Goal: Task Accomplishment & Management: Manage account settings

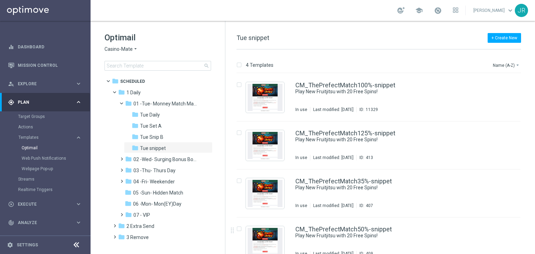
click at [114, 49] on span "Casino-Mate" at bounding box center [119, 49] width 28 height 7
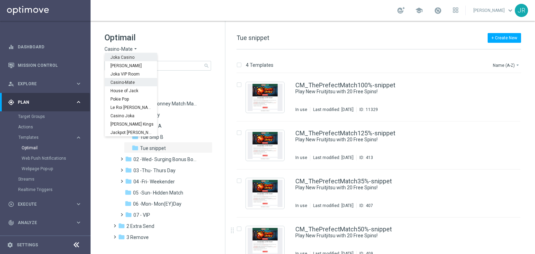
click at [0, 0] on span "Joka Casino" at bounding box center [0, 0] width 0 height 0
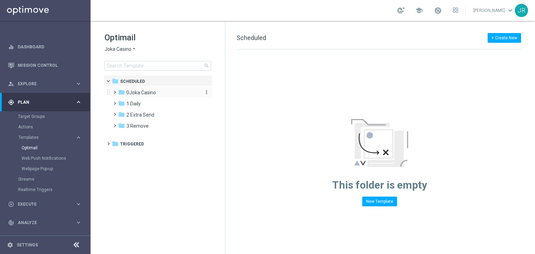
click at [127, 94] on span "0Joka Casino" at bounding box center [141, 93] width 30 height 6
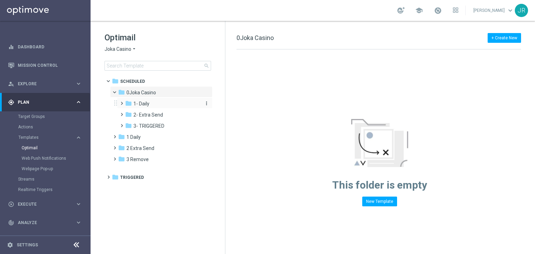
click at [142, 103] on span "1- Daily" at bounding box center [141, 104] width 16 height 6
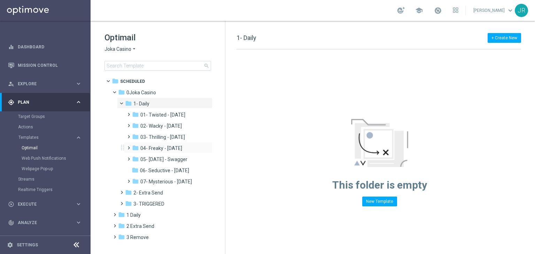
click at [160, 143] on div "folder 04- Freaky - Friday more_vert" at bounding box center [168, 147] width 88 height 11
click at [161, 149] on span "04- Freaky - Friday" at bounding box center [161, 148] width 42 height 6
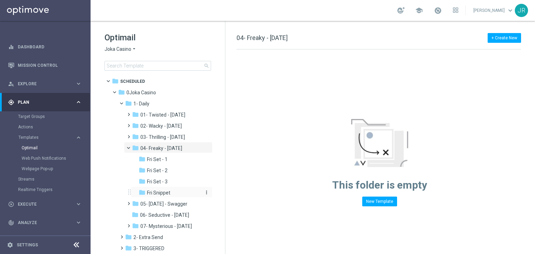
click at [162, 194] on span "Fri Snippet" at bounding box center [158, 193] width 23 height 6
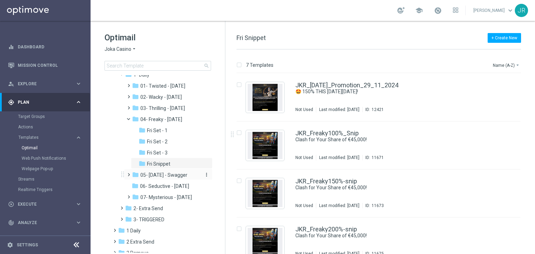
scroll to position [52, 0]
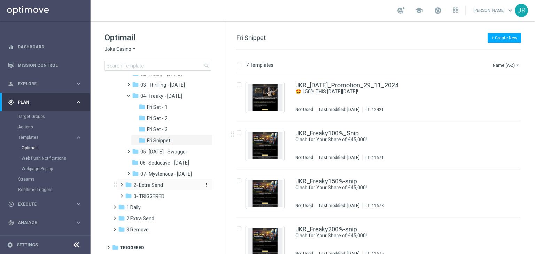
click at [150, 186] on span "2- Extra Send" at bounding box center [148, 185] width 30 height 6
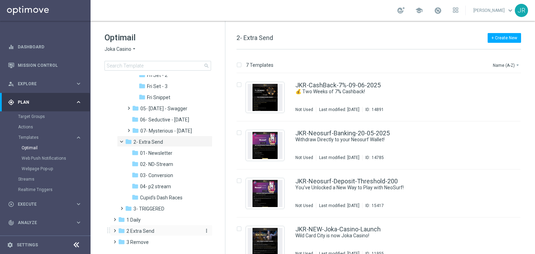
scroll to position [108, 0]
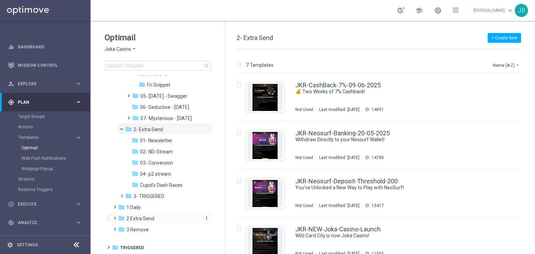
click at [149, 219] on span "2 Extra Send" at bounding box center [140, 219] width 28 height 6
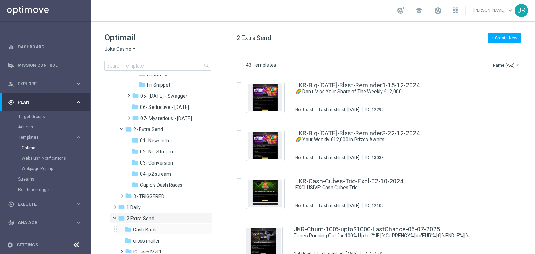
scroll to position [208, 0]
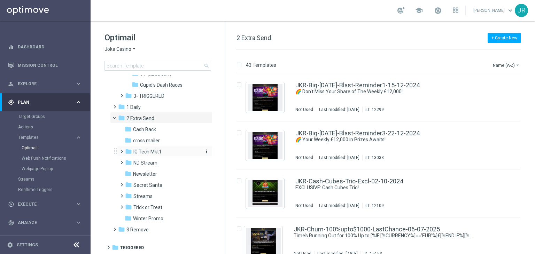
click at [147, 154] on span "IG Tech Mkt1" at bounding box center [147, 152] width 28 height 6
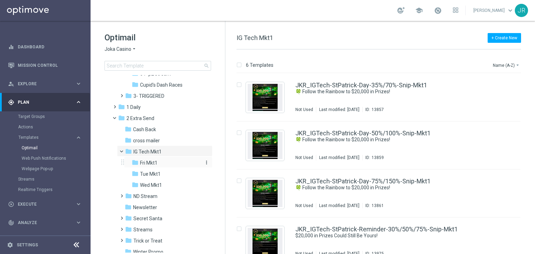
click at [152, 165] on span "Fri Mkt1" at bounding box center [148, 163] width 17 height 6
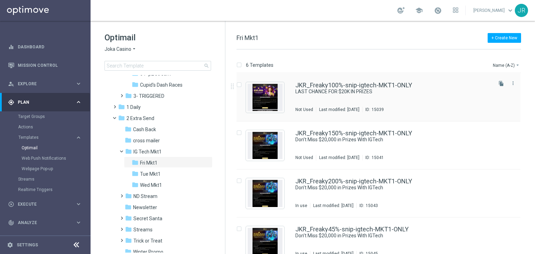
click at [327, 99] on div "JKR_Freaky100%-snip-igtech-MKT1-ONLY LAST CHANCE FOR $20K IN PRIZES Not Used La…" at bounding box center [393, 97] width 196 height 30
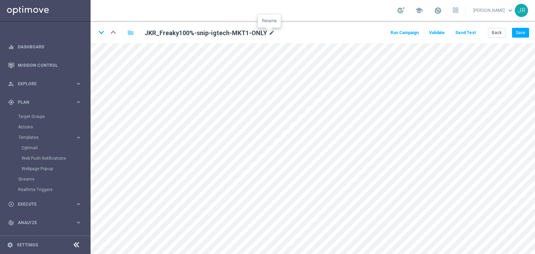
click at [269, 33] on icon "mode_edit" at bounding box center [272, 33] width 6 height 8
click at [233, 30] on input "JKR_Freaky100%-snip-igtech-MKT1-ONLY" at bounding box center [225, 33] width 173 height 10
click at [118, 45] on form "keyboard_arrow_down keyboard_arrow_up folder JKR_Freaky100%-snip-igtech-MKT1-ON…" at bounding box center [313, 137] width 445 height 233
click at [234, 32] on input "JKR_Freaky100%-snip-igtech-MKT1-ONLY" at bounding box center [225, 33] width 173 height 10
drag, startPoint x: 234, startPoint y: 32, endPoint x: 118, endPoint y: 32, distance: 115.7
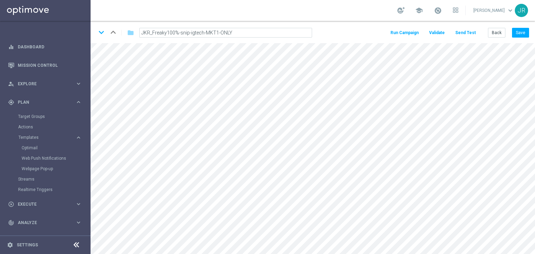
click at [118, 32] on div "keyboard_arrow_down keyboard_arrow_up folder JKR_Freaky100%-snip-igtech-MKT1-ON…" at bounding box center [207, 32] width 222 height 11
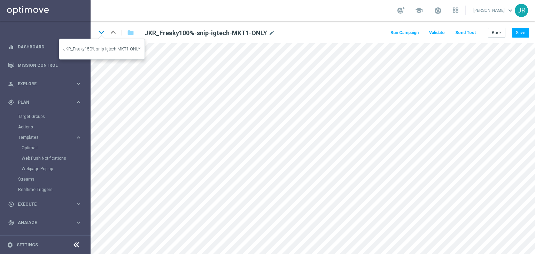
click at [103, 35] on icon "keyboard_arrow_down" at bounding box center [101, 32] width 10 height 10
click at [269, 31] on icon "mode_edit" at bounding box center [272, 33] width 6 height 8
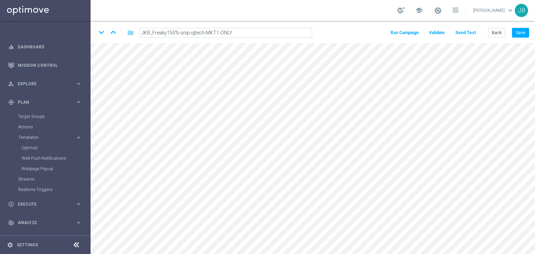
click at [251, 34] on input "JKR_Freaky150%-snip-igtech-MKT1-ONLY" at bounding box center [225, 33] width 173 height 10
drag, startPoint x: 246, startPoint y: 33, endPoint x: 138, endPoint y: 33, distance: 107.3
click at [138, 33] on div "JKR_Freaky150%-snip-igtech-MKT1-ONLY" at bounding box center [225, 33] width 183 height 10
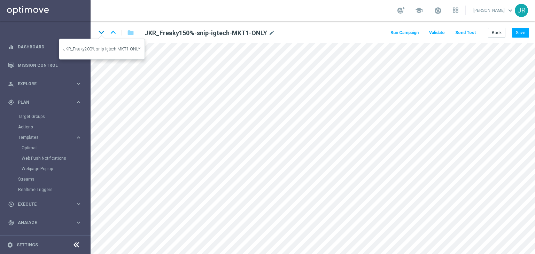
click at [99, 33] on icon "keyboard_arrow_down" at bounding box center [101, 32] width 10 height 10
click at [270, 33] on icon "mode_edit" at bounding box center [272, 33] width 6 height 8
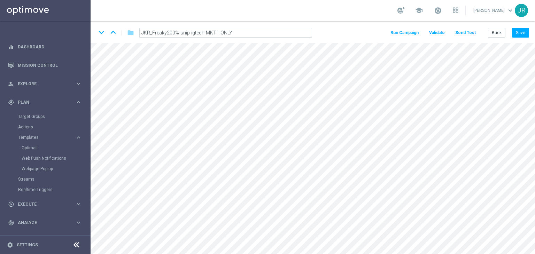
click at [240, 35] on input "JKR_Freaky200%-snip-igtech-MKT1-ONLY" at bounding box center [225, 33] width 173 height 10
drag, startPoint x: 240, startPoint y: 35, endPoint x: 126, endPoint y: 23, distance: 114.6
click at [126, 23] on div "keyboard_arrow_down keyboard_arrow_up folder JKR_Freaky200%-snip-igtech-MKT1-ON…" at bounding box center [313, 32] width 445 height 22
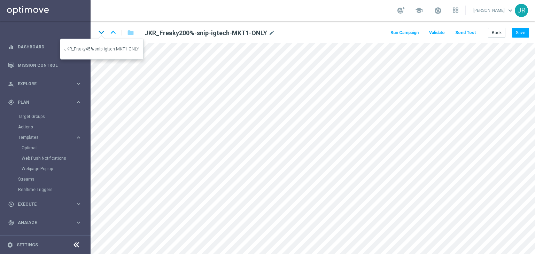
click at [101, 34] on icon "keyboard_arrow_down" at bounding box center [101, 32] width 10 height 10
click at [268, 31] on icon "mode_edit" at bounding box center [268, 33] width 6 height 8
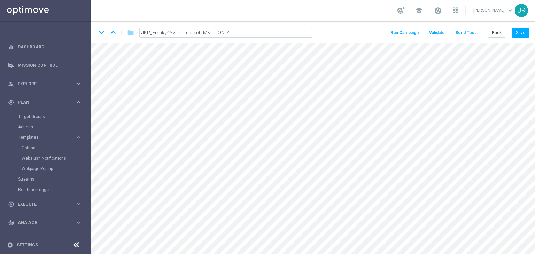
click at [233, 32] on input "JKR_Freaky45%-snip-igtech-MKT1-ONLY" at bounding box center [225, 33] width 173 height 10
click at [241, 31] on input "JKR_Freaky45%-snip-igtech-MKT1-ONLY" at bounding box center [225, 33] width 173 height 10
drag, startPoint x: 241, startPoint y: 31, endPoint x: 126, endPoint y: 35, distance: 115.0
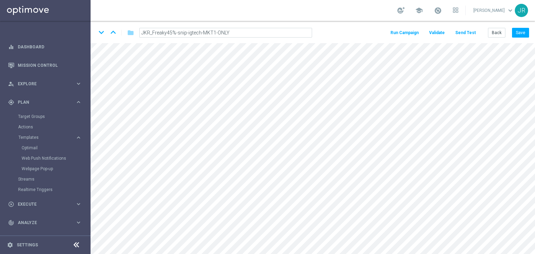
click at [126, 35] on div "keyboard_arrow_down keyboard_arrow_up folder JKR_Freaky45%-snip-igtech-MKT1-ONLY" at bounding box center [207, 32] width 222 height 11
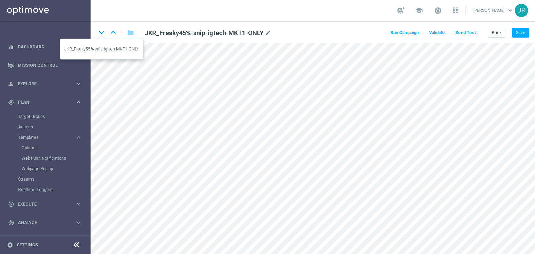
click at [103, 35] on icon "keyboard_arrow_down" at bounding box center [101, 32] width 10 height 10
click at [265, 34] on icon "mode_edit" at bounding box center [268, 33] width 6 height 8
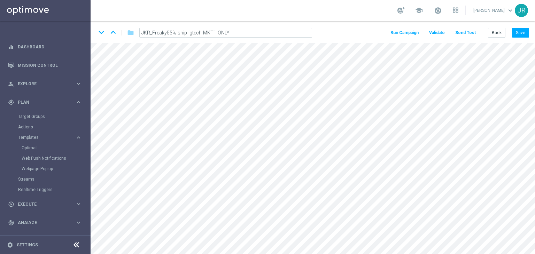
click at [234, 33] on input "JKR_Freaky55%-snip-igtech-MKT1-ONLY" at bounding box center [225, 33] width 173 height 10
drag, startPoint x: 234, startPoint y: 32, endPoint x: 57, endPoint y: 32, distance: 176.6
click at [57, 32] on main "equalizer Dashboard Mission Control" at bounding box center [267, 127] width 535 height 254
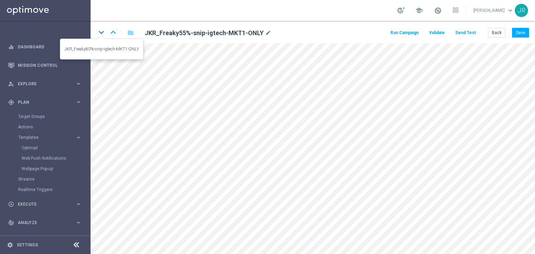
click at [98, 37] on icon "keyboard_arrow_down" at bounding box center [101, 32] width 10 height 10
click at [265, 30] on icon "mode_edit" at bounding box center [268, 33] width 6 height 8
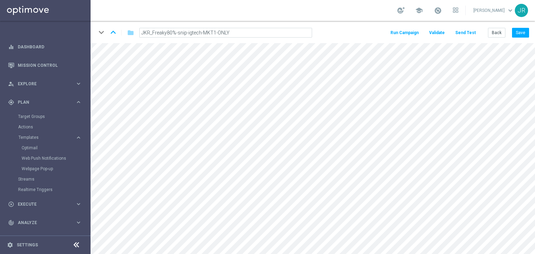
click at [233, 29] on input "JKR_Freaky80%-snip-igtech-MKT1-ONLY" at bounding box center [225, 33] width 173 height 10
click at [110, 45] on form "keyboard_arrow_down keyboard_arrow_up folder JKR_Freaky80%-snip-igtech-MKT1-ONL…" at bounding box center [313, 137] width 445 height 233
drag, startPoint x: 495, startPoint y: 31, endPoint x: 422, endPoint y: 60, distance: 78.2
click at [495, 31] on button "Back" at bounding box center [496, 33] width 17 height 10
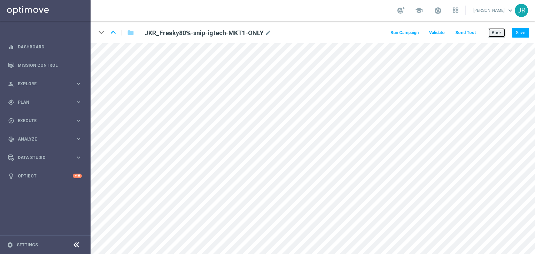
drag, startPoint x: 496, startPoint y: 33, endPoint x: 406, endPoint y: 47, distance: 91.2
click at [496, 33] on button "Back" at bounding box center [496, 33] width 17 height 10
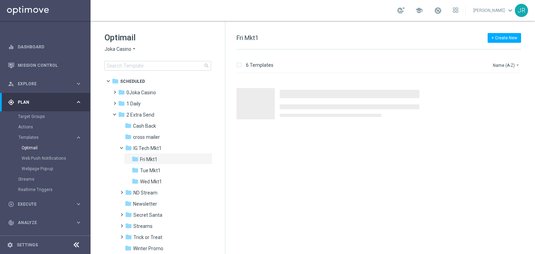
click at [110, 49] on span "Joka Casino" at bounding box center [118, 49] width 27 height 7
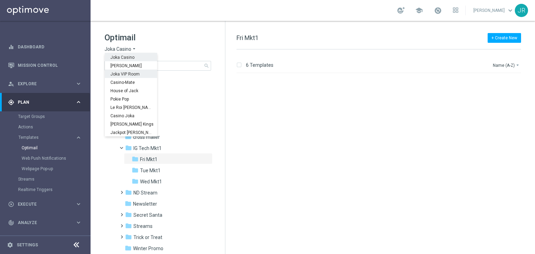
click at [122, 77] on div "Joka VIP Room" at bounding box center [131, 74] width 52 height 8
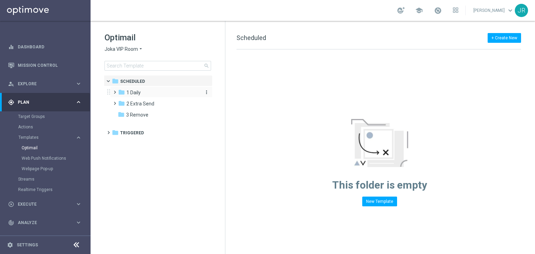
click at [155, 96] on div "folder 1 Daily" at bounding box center [158, 93] width 80 height 8
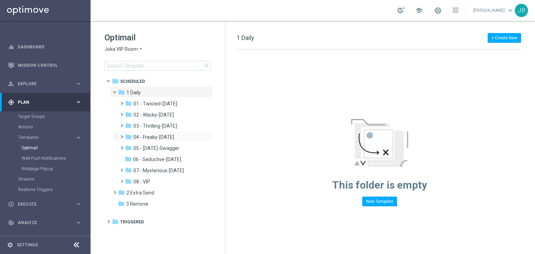
click at [153, 141] on div "folder 04 - Freaky-Friday more_vert" at bounding box center [164, 136] width 95 height 11
click at [150, 136] on span "04 - Freaky-Friday" at bounding box center [153, 137] width 41 height 6
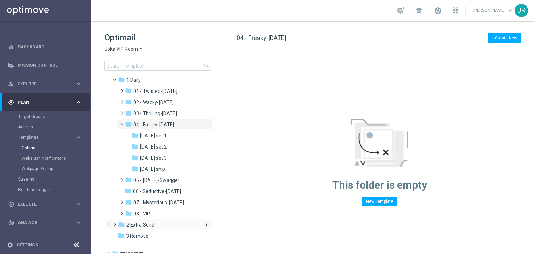
scroll to position [19, 0]
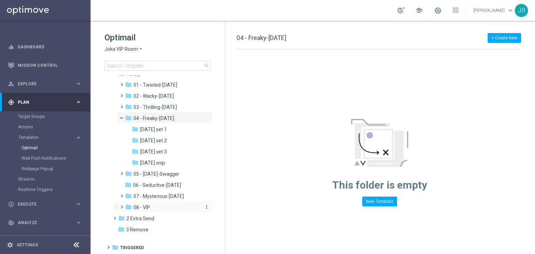
click at [158, 205] on div "folder 08 - VIP" at bounding box center [162, 208] width 74 height 8
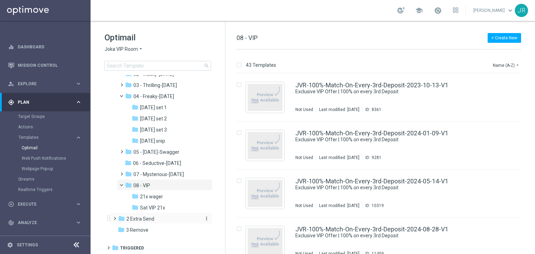
scroll to position [41, 0]
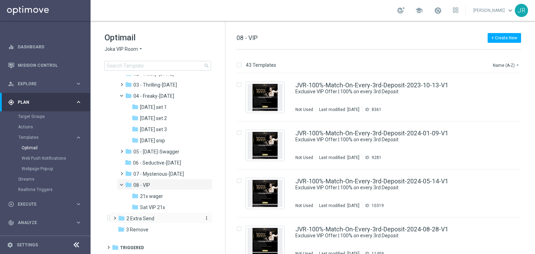
click at [145, 218] on span "2 Extra Send" at bounding box center [140, 219] width 28 height 6
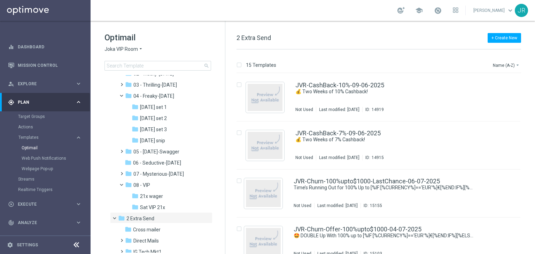
scroll to position [141, 0]
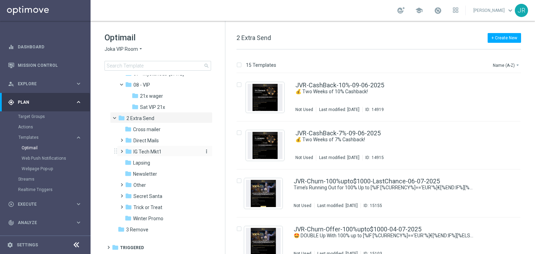
click at [157, 153] on span "IG Tech Mkt1" at bounding box center [147, 152] width 28 height 6
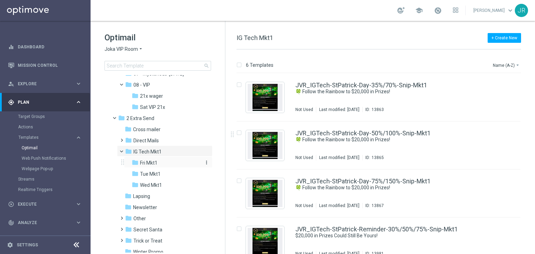
click at [149, 163] on span "Fri Mkt1" at bounding box center [148, 163] width 17 height 6
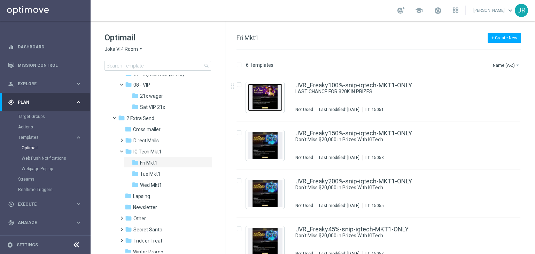
click at [273, 106] on img "Press SPACE to select this row." at bounding box center [265, 97] width 35 height 27
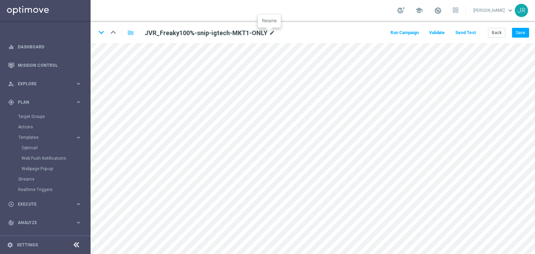
click at [269, 31] on icon "mode_edit" at bounding box center [272, 33] width 6 height 8
click at [233, 31] on input "JVR_Freaky100%-snip-igtech-MKT1-ONLY" at bounding box center [225, 33] width 173 height 10
click at [234, 31] on input "JVR_Freaky100%-snip-igtech-MKT1-ONLY" at bounding box center [225, 33] width 173 height 10
drag, startPoint x: 238, startPoint y: 33, endPoint x: 117, endPoint y: 36, distance: 121.3
click at [117, 36] on div "keyboard_arrow_down keyboard_arrow_up folder JVR_Freaky100%-snip-igtech-MKT1-ON…" at bounding box center [207, 32] width 222 height 11
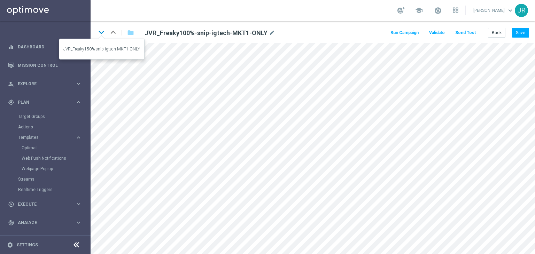
click at [100, 32] on icon "keyboard_arrow_down" at bounding box center [101, 32] width 10 height 10
click at [269, 33] on icon "mode_edit" at bounding box center [272, 33] width 6 height 8
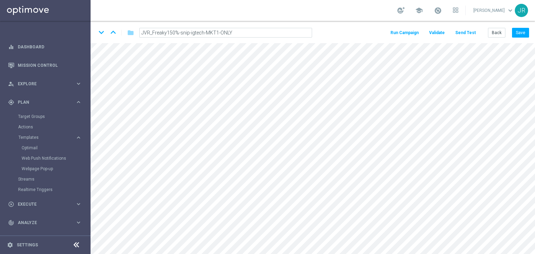
click at [234, 31] on input "JVR_Freaky150%-snip-igtech-MKT1-ONLY" at bounding box center [225, 33] width 173 height 10
drag, startPoint x: 234, startPoint y: 31, endPoint x: 140, endPoint y: 37, distance: 94.6
click at [140, 37] on input "JVR_Freaky150%-snip-igtech-MKT1-ONLY" at bounding box center [225, 33] width 173 height 10
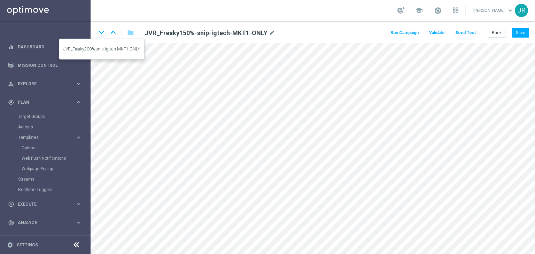
drag, startPoint x: 100, startPoint y: 34, endPoint x: 95, endPoint y: 46, distance: 13.7
click at [100, 34] on icon "keyboard_arrow_down" at bounding box center [101, 32] width 10 height 10
click at [269, 32] on icon "mode_edit" at bounding box center [272, 33] width 6 height 8
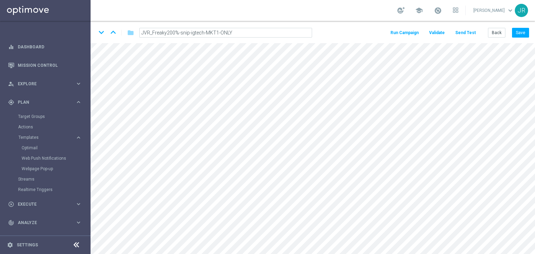
click at [238, 32] on input "JVR_Freaky200%-snip-igtech-MKT1-ONLY" at bounding box center [225, 33] width 173 height 10
drag, startPoint x: 238, startPoint y: 32, endPoint x: 126, endPoint y: 19, distance: 112.6
click at [127, 18] on section "school Judith Ratau keyboard_arrow_down JR keyboard_arrow_down keyboard_arrow_u…" at bounding box center [313, 127] width 445 height 254
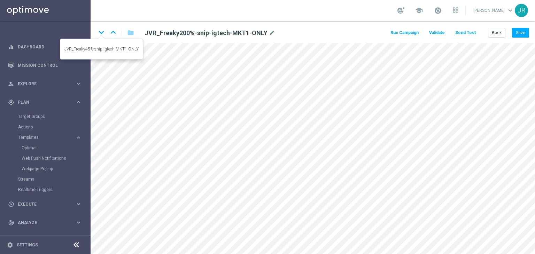
drag, startPoint x: 101, startPoint y: 32, endPoint x: 105, endPoint y: 42, distance: 10.0
click at [101, 32] on icon "keyboard_arrow_down" at bounding box center [101, 32] width 10 height 10
click at [265, 32] on icon "mode_edit" at bounding box center [268, 33] width 6 height 8
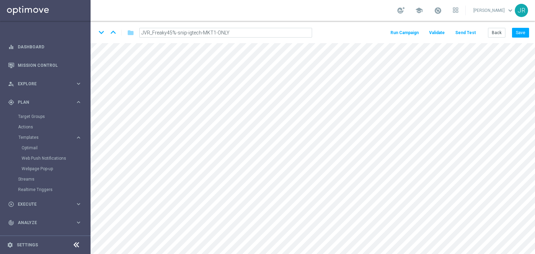
click at [253, 33] on input "JVR_Freaky45%-snip-igtech-MKT1-ONLY" at bounding box center [225, 33] width 173 height 10
click at [249, 32] on input "JVR_Freaky45%-snip-igtech-MKT1-ONLY" at bounding box center [225, 33] width 173 height 10
drag, startPoint x: 238, startPoint y: 31, endPoint x: 137, endPoint y: 32, distance: 101.0
click at [137, 32] on div "JVR_Freaky45%-snip-igtech-MKT1-ONLY" at bounding box center [225, 33] width 183 height 10
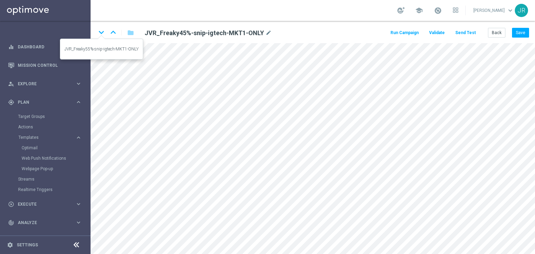
drag, startPoint x: 98, startPoint y: 32, endPoint x: 113, endPoint y: 45, distance: 19.5
click at [98, 32] on icon "keyboard_arrow_down" at bounding box center [101, 32] width 10 height 10
click at [266, 33] on icon "mode_edit" at bounding box center [268, 33] width 6 height 8
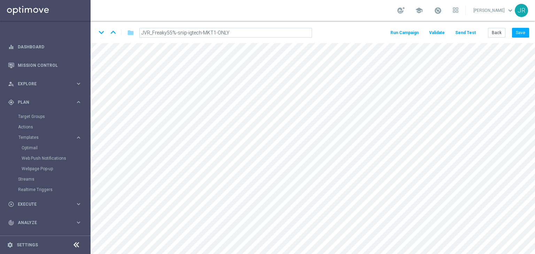
click at [254, 32] on input "JVR_Freaky55%-snip-igtech-MKT1-ONLY" at bounding box center [225, 33] width 173 height 10
drag, startPoint x: 236, startPoint y: 35, endPoint x: 87, endPoint y: 45, distance: 148.7
click at [87, 45] on main "equalizer Dashboard Mission Control" at bounding box center [267, 127] width 535 height 254
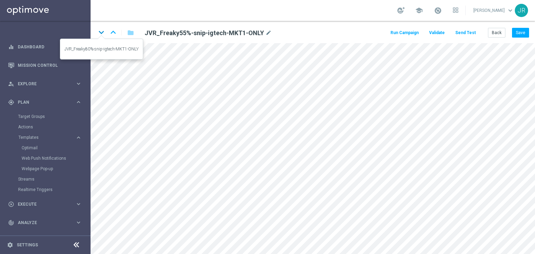
click at [100, 31] on icon "keyboard_arrow_down" at bounding box center [101, 32] width 10 height 10
click at [266, 31] on icon "mode_edit" at bounding box center [268, 33] width 6 height 8
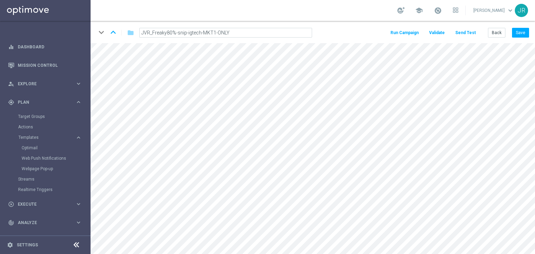
click at [241, 30] on input "JVR_Freaky80%-snip-igtech-MKT1-ONLY" at bounding box center [225, 33] width 173 height 10
drag, startPoint x: 241, startPoint y: 30, endPoint x: 136, endPoint y: 31, distance: 105.6
click at [136, 31] on div "JVR_Freaky80%-snip-igtech-MKT1-ONLY" at bounding box center [225, 33] width 183 height 10
click at [499, 30] on button "Back" at bounding box center [496, 33] width 17 height 10
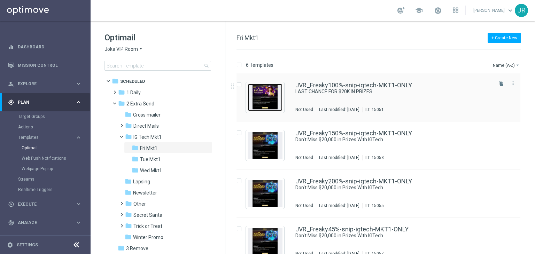
click at [267, 96] on img "Press SPACE to select this row." at bounding box center [265, 97] width 35 height 27
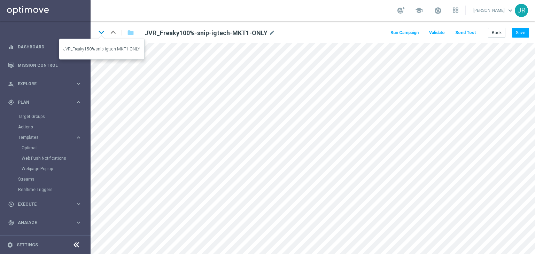
click at [98, 33] on icon "keyboard_arrow_down" at bounding box center [101, 32] width 10 height 10
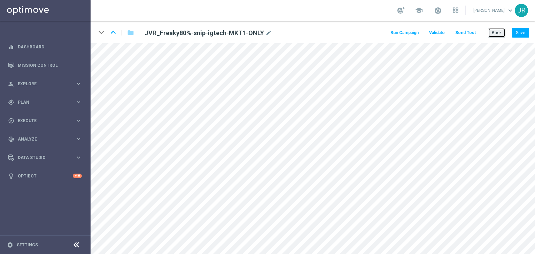
click at [499, 36] on button "Back" at bounding box center [496, 33] width 17 height 10
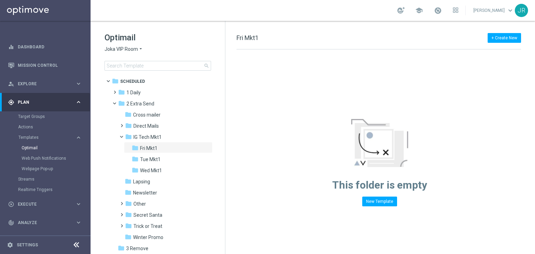
click at [108, 49] on span "Joka VIP Room" at bounding box center [121, 49] width 33 height 7
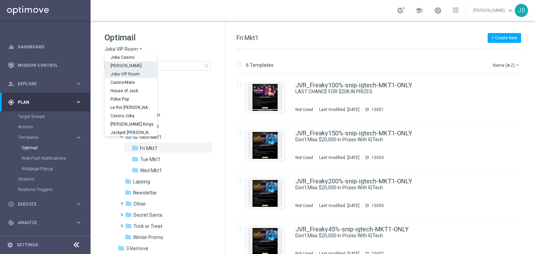
click at [0, 0] on span "[PERSON_NAME]" at bounding box center [0, 0] width 0 height 0
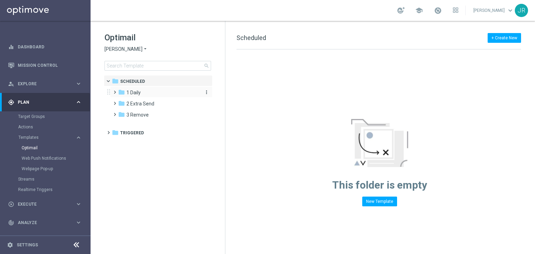
click at [164, 93] on div "folder 1 Daily" at bounding box center [158, 93] width 80 height 8
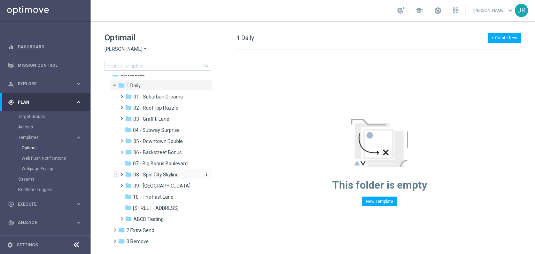
scroll to position [19, 0]
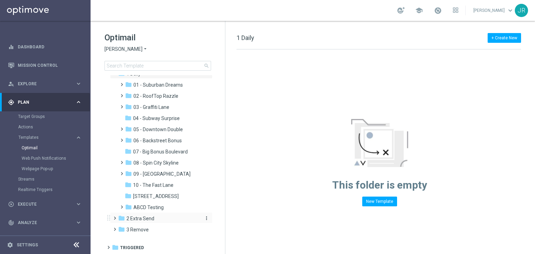
click at [141, 216] on span "2 Extra Send" at bounding box center [140, 219] width 28 height 6
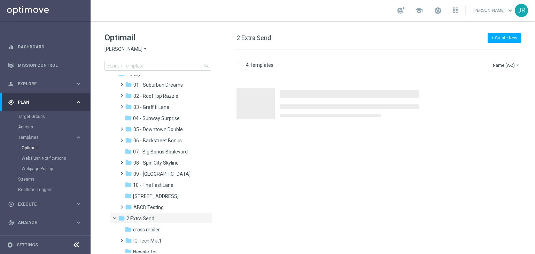
scroll to position [97, 0]
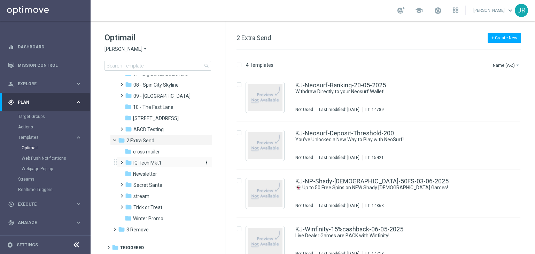
click at [149, 164] on span "IG Tech Mkt1" at bounding box center [147, 163] width 28 height 6
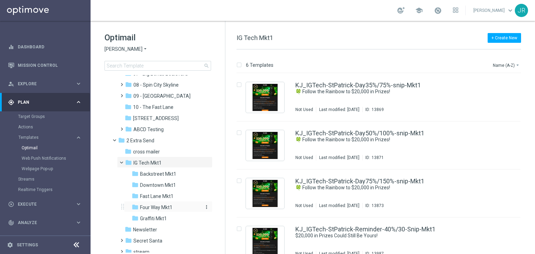
click at [155, 205] on span "Four Way Mkt1" at bounding box center [156, 208] width 32 height 6
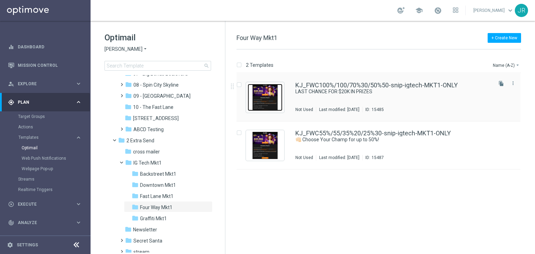
click at [276, 98] on img "Press SPACE to select this row." at bounding box center [265, 97] width 35 height 27
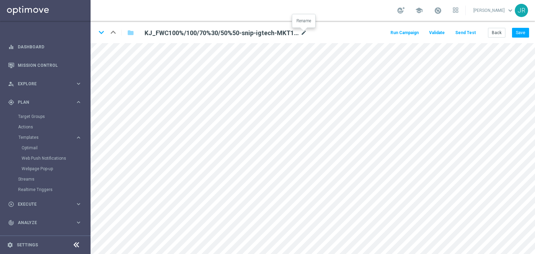
click at [303, 34] on icon "mode_edit" at bounding box center [304, 33] width 6 height 8
click at [287, 34] on input "KJ_FWC100%/100/70%30/50%50-snip-igtech-MKT1-ONLY" at bounding box center [225, 33] width 173 height 10
drag, startPoint x: 283, startPoint y: 34, endPoint x: 136, endPoint y: 42, distance: 147.6
click at [136, 42] on div "keyboard_arrow_down keyboard_arrow_up folder KJ_FWC100%/100/70%30/50%50-snip-ig…" at bounding box center [313, 32] width 445 height 22
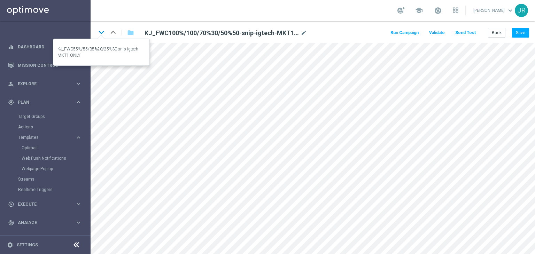
click at [102, 34] on icon "keyboard_arrow_down" at bounding box center [101, 32] width 10 height 10
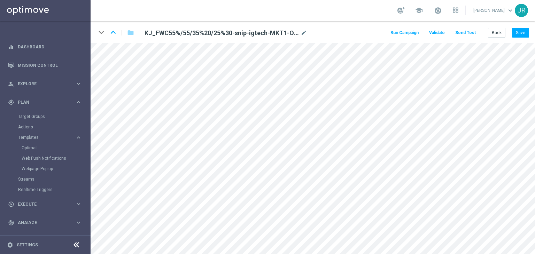
click at [309, 31] on div "KJ_FWC55%/55/35%20/25%30-snip-igtech-MKT1-ONLY mode_edit" at bounding box center [225, 32] width 173 height 9
click at [302, 31] on icon "mode_edit" at bounding box center [304, 33] width 6 height 8
click at [280, 32] on input "KJ_FWC55%/55/35%20/25%30-snip-igtech-MKT1-ONLY" at bounding box center [225, 33] width 173 height 10
drag, startPoint x: 277, startPoint y: 31, endPoint x: 138, endPoint y: 30, distance: 139.0
click at [138, 30] on div "KJ_FWC55%/55/35%20/25%30-snip-igtech-MKT1-ONLY" at bounding box center [225, 33] width 183 height 10
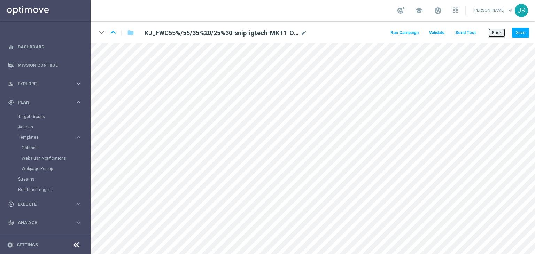
drag, startPoint x: 500, startPoint y: 35, endPoint x: 495, endPoint y: 41, distance: 8.2
click at [500, 35] on button "Back" at bounding box center [496, 33] width 17 height 10
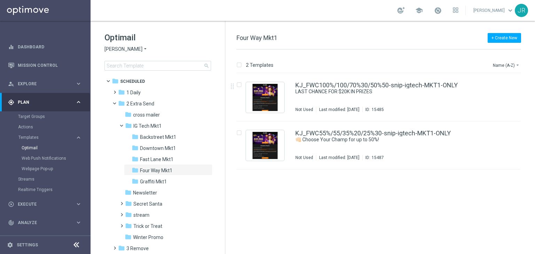
drag, startPoint x: 312, startPoint y: 101, endPoint x: 294, endPoint y: 86, distance: 23.3
click at [312, 101] on div "KJ_FWC100%/100/70%30/50%50-snip-igtech-MKT1-ONLY LAST CHANCE FOR $20K IN PRIZES…" at bounding box center [393, 97] width 196 height 30
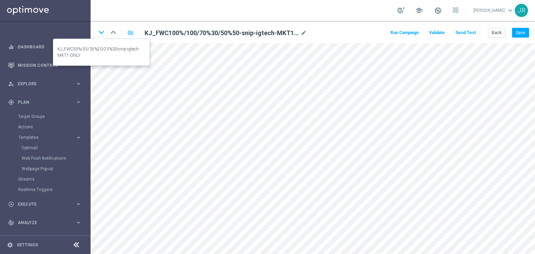
click at [104, 35] on icon "keyboard_arrow_down" at bounding box center [101, 32] width 10 height 10
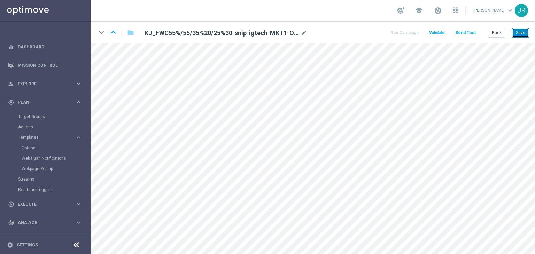
click at [520, 34] on button "Save" at bounding box center [520, 33] width 17 height 10
click at [517, 32] on button "Save" at bounding box center [520, 33] width 17 height 10
click at [495, 32] on button "Back" at bounding box center [496, 33] width 17 height 10
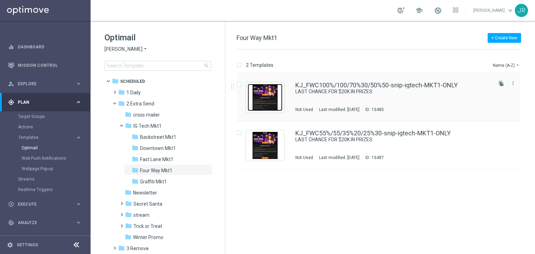
click at [271, 98] on img "Press SPACE to select this row." at bounding box center [265, 97] width 35 height 27
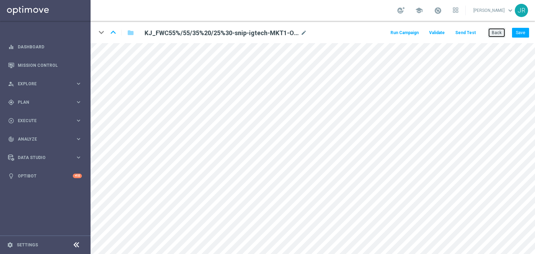
click at [493, 31] on button "Back" at bounding box center [496, 33] width 17 height 10
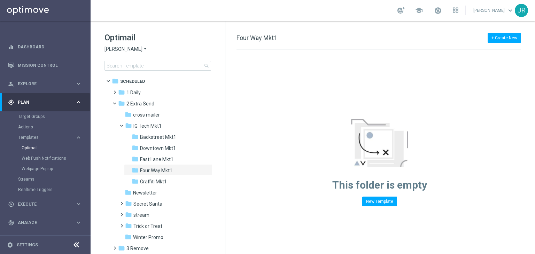
click at [109, 48] on span "[PERSON_NAME]" at bounding box center [124, 49] width 38 height 7
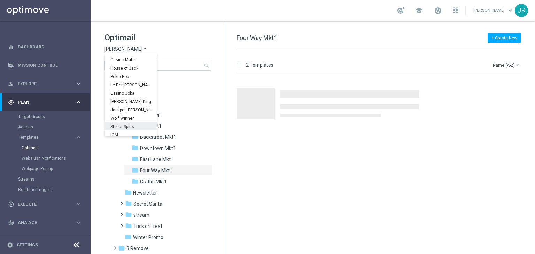
scroll to position [25, 0]
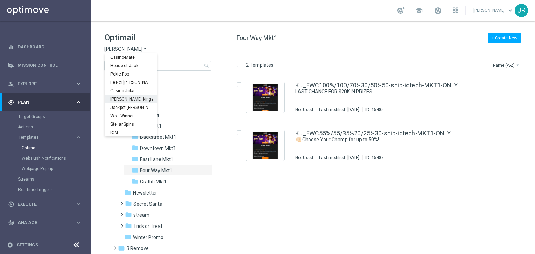
click at [0, 0] on span "[PERSON_NAME] Kings" at bounding box center [0, 0] width 0 height 0
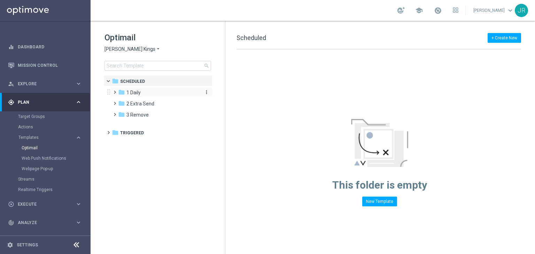
click at [148, 95] on div "folder 1 Daily" at bounding box center [158, 93] width 80 height 8
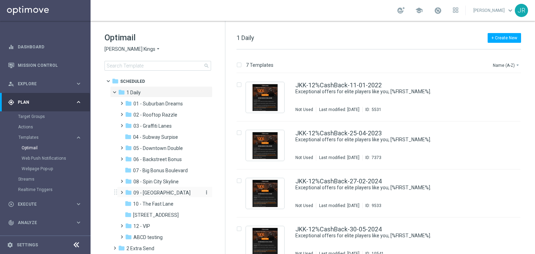
click at [163, 191] on span "09 - [GEOGRAPHIC_DATA]" at bounding box center [161, 193] width 57 height 6
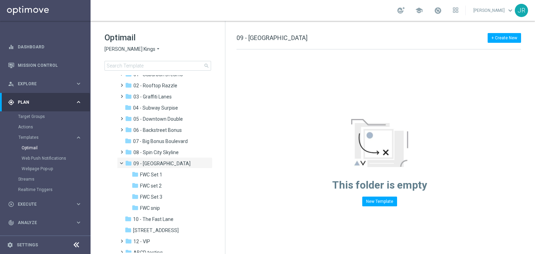
scroll to position [70, 0]
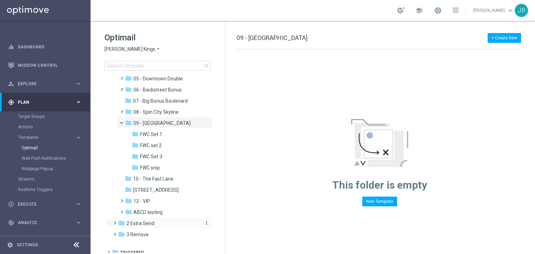
click at [146, 225] on span "2 Extra Send" at bounding box center [140, 224] width 28 height 6
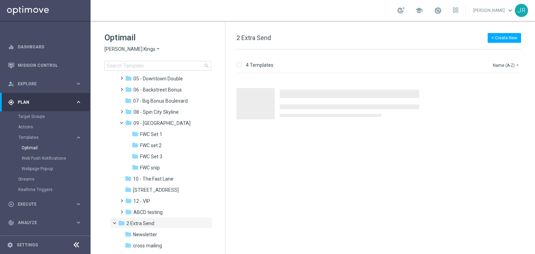
scroll to position [164, 0]
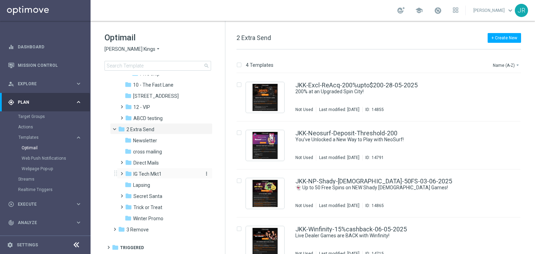
click at [136, 174] on span "IG Tech Mkt1" at bounding box center [147, 174] width 28 height 6
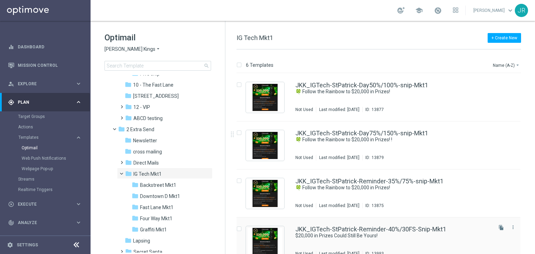
scroll to position [35, 0]
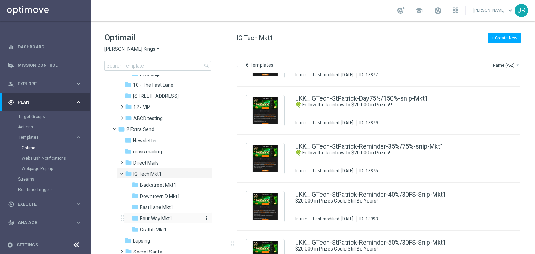
click at [165, 216] on span "Four Way Mkt1" at bounding box center [156, 219] width 32 height 6
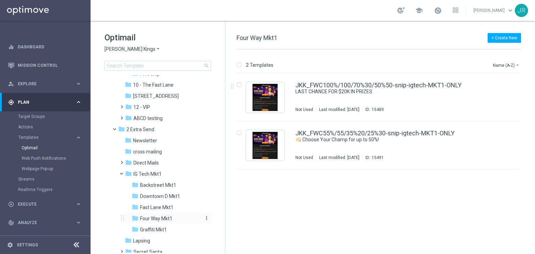
click at [148, 216] on span "Four Way Mkt1" at bounding box center [156, 219] width 32 height 6
click at [326, 98] on div "JKK_FWC100%/100/70%30/50%50-snip-igtech-MKT1-ONLY LAST CHANCE FOR $20K IN PRIZE…" at bounding box center [393, 97] width 196 height 30
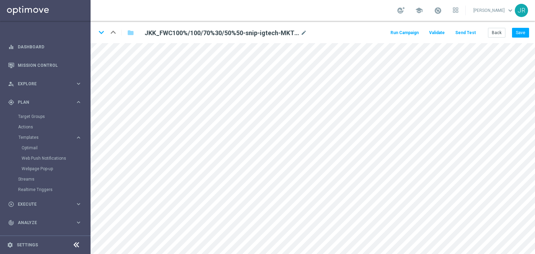
drag, startPoint x: 300, startPoint y: 32, endPoint x: 287, endPoint y: 36, distance: 13.1
click at [300, 32] on div "JKK_FWC100%/100/70%30/50%50-snip-igtech-MKT1-ONLY mode_edit" at bounding box center [226, 33] width 162 height 8
click at [302, 33] on icon "mode_edit" at bounding box center [304, 33] width 6 height 8
click at [277, 36] on input "JKK_FWC100%/100/70%30/50%50-snip-igtech-MKT1-ONLY" at bounding box center [225, 33] width 173 height 10
drag, startPoint x: 275, startPoint y: 34, endPoint x: 137, endPoint y: 38, distance: 138.4
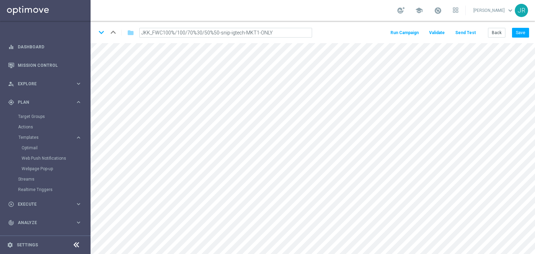
click at [137, 38] on div "keyboard_arrow_down keyboard_arrow_up folder JKK_FWC100%/100/70%30/50%50-snip-i…" at bounding box center [313, 32] width 445 height 22
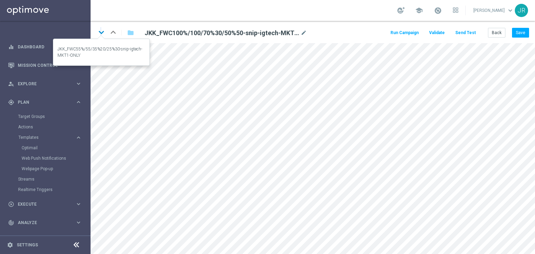
click at [100, 30] on icon "keyboard_arrow_down" at bounding box center [101, 32] width 10 height 10
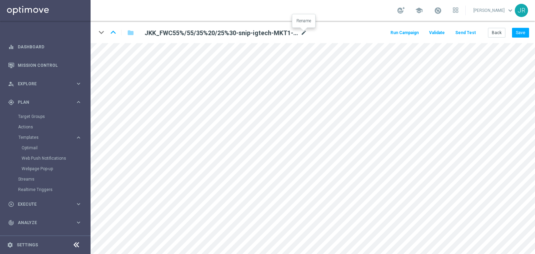
click at [302, 33] on icon "mode_edit" at bounding box center [304, 33] width 6 height 8
click at [281, 32] on input "JKK_FWC55%/55/35%20/25%30-snip-igtech-MKT1-ONLY" at bounding box center [225, 33] width 173 height 10
click at [276, 31] on input "JKK_FWC55%/55/35%20/25%30-snip-igtech-MKT1-ONLY" at bounding box center [225, 33] width 173 height 10
click at [273, 32] on input "JKK_FWC55%/55/35%20/25%30-snip-igtech-MKT1-ONLY" at bounding box center [225, 33] width 173 height 10
drag, startPoint x: 271, startPoint y: 32, endPoint x: 143, endPoint y: 24, distance: 128.5
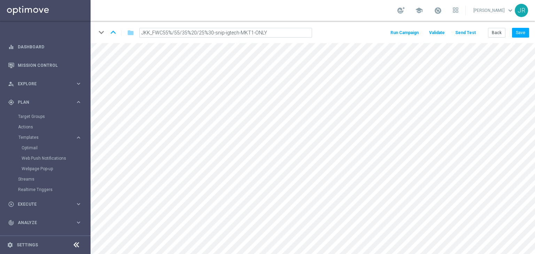
click at [143, 24] on div "keyboard_arrow_down keyboard_arrow_up folder JKK_FWC55%/55/35%20/25%30-snip-igt…" at bounding box center [313, 32] width 445 height 22
drag, startPoint x: 143, startPoint y: 24, endPoint x: 161, endPoint y: 41, distance: 24.9
click at [142, 24] on div "keyboard_arrow_down keyboard_arrow_up folder JKK_FWC55%/55/35%20/25%30-snip-igt…" at bounding box center [313, 32] width 445 height 22
click at [264, 33] on h2 "JKK_FWC55%/55/35%20/25%30-snip-igtech-MKT1-ONLY" at bounding box center [222, 33] width 155 height 8
click at [303, 31] on icon "mode_edit" at bounding box center [304, 33] width 6 height 8
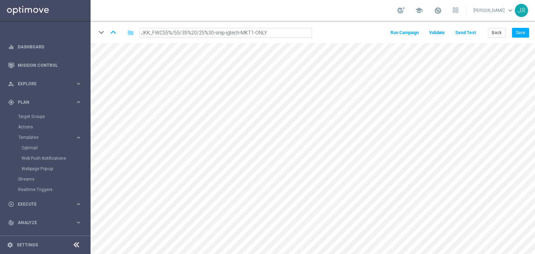
click at [270, 32] on input "JKK_FWC55%/55/35%20/25%30-snip-igtech-MKT1-ONLY" at bounding box center [225, 33] width 173 height 10
drag, startPoint x: 269, startPoint y: 32, endPoint x: 136, endPoint y: 32, distance: 133.4
click at [136, 32] on div "JKK_FWC55%/55/35%20/25%30-snip-igtech-MKT1-ONLY" at bounding box center [225, 33] width 183 height 10
click at [500, 31] on button "Back" at bounding box center [496, 33] width 17 height 10
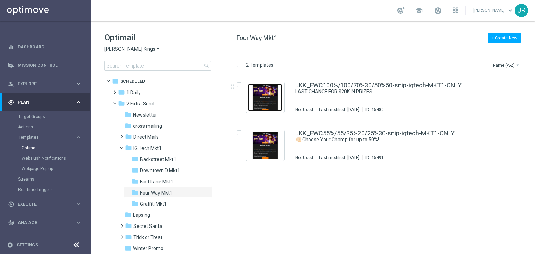
drag, startPoint x: 272, startPoint y: 96, endPoint x: 201, endPoint y: 55, distance: 81.7
click at [271, 96] on img "Press SPACE to select this row." at bounding box center [265, 97] width 35 height 27
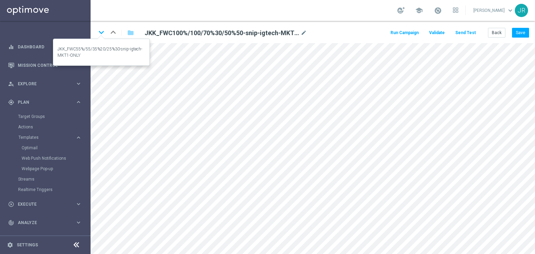
drag, startPoint x: 101, startPoint y: 34, endPoint x: 114, endPoint y: 63, distance: 31.2
click at [101, 34] on icon "keyboard_arrow_down" at bounding box center [101, 32] width 10 height 10
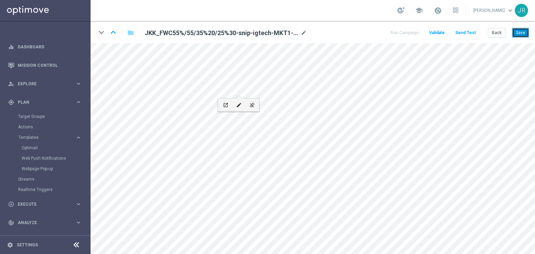
click at [522, 31] on button "Save" at bounding box center [520, 33] width 17 height 10
click at [498, 33] on button "Back" at bounding box center [496, 33] width 17 height 10
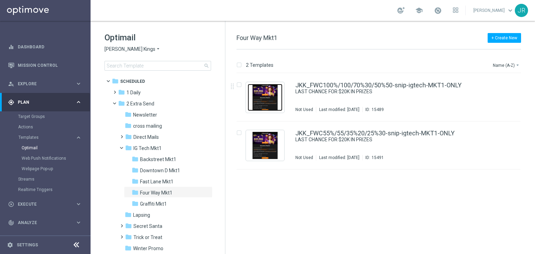
click at [265, 99] on img "Press SPACE to select this row." at bounding box center [265, 97] width 35 height 27
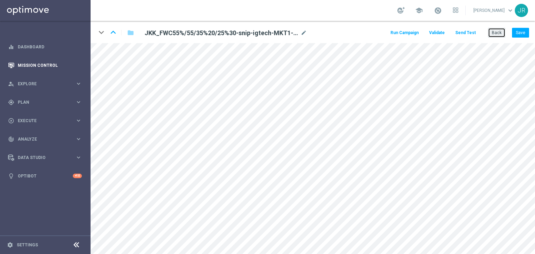
drag, startPoint x: 500, startPoint y: 32, endPoint x: 72, endPoint y: 73, distance: 430.1
click at [500, 32] on button "Back" at bounding box center [496, 33] width 17 height 10
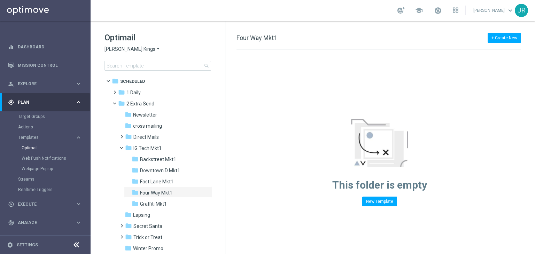
click at [116, 52] on span "[PERSON_NAME] Kings" at bounding box center [130, 49] width 51 height 7
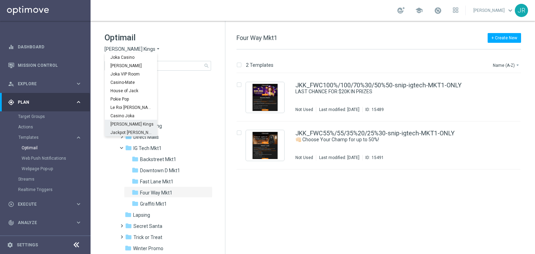
click at [0, 0] on span "Jackpot [PERSON_NAME]" at bounding box center [0, 0] width 0 height 0
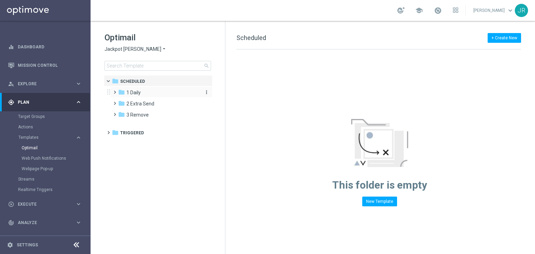
click at [133, 89] on div "folder 1 Daily" at bounding box center [158, 93] width 80 height 8
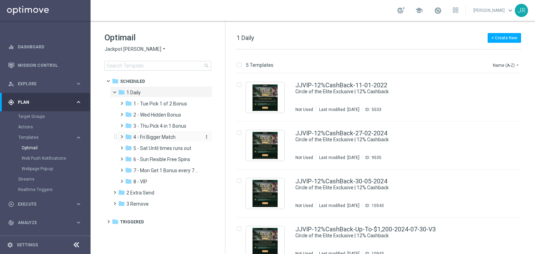
click at [165, 141] on div "folder 4 - Fri Bigger Match" at bounding box center [162, 137] width 74 height 8
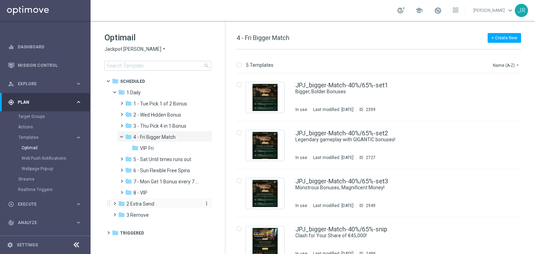
click at [144, 205] on span "2 Extra Send" at bounding box center [140, 204] width 28 height 6
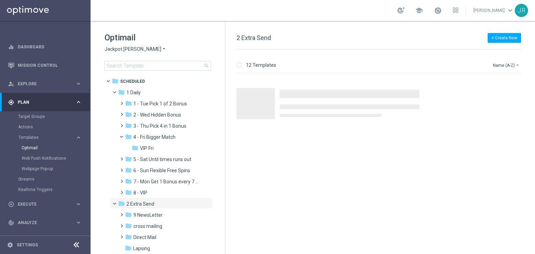
scroll to position [70, 0]
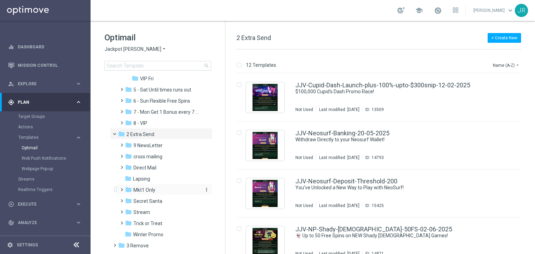
click at [142, 191] on span "Mkt1 Only" at bounding box center [144, 190] width 22 height 6
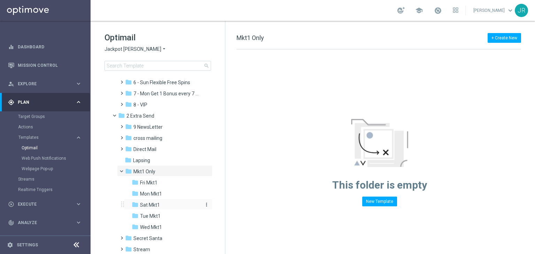
scroll to position [105, 0]
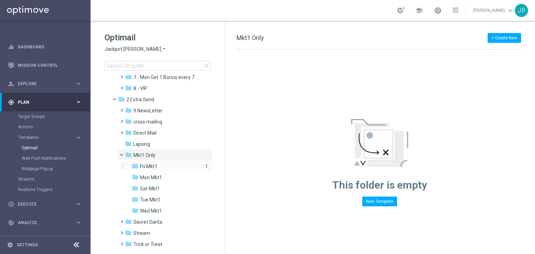
drag, startPoint x: 154, startPoint y: 166, endPoint x: 312, endPoint y: 129, distance: 162.8
click at [153, 165] on span "Fri Mkt1" at bounding box center [148, 166] width 17 height 6
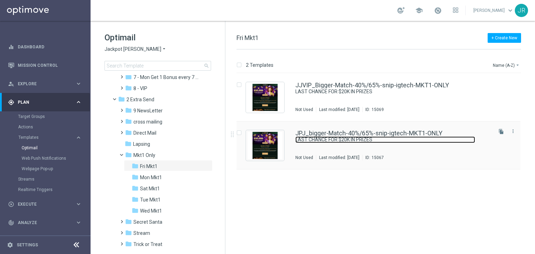
click at [307, 137] on link "LAST CHANCE FOR $20K IN PRIZES" at bounding box center [385, 140] width 180 height 7
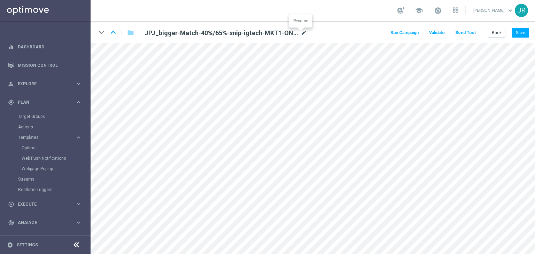
click at [301, 32] on icon "mode_edit" at bounding box center [304, 33] width 6 height 8
drag, startPoint x: 268, startPoint y: 34, endPoint x: 261, endPoint y: 31, distance: 7.8
click at [267, 34] on input "JPJ_bigger-Match-40%/65%-snip-igtech-MKT1-ONLY" at bounding box center [225, 33] width 173 height 10
click at [260, 31] on input "JPJ_bigger-Match-40%/65%-snip-igtech-MKT1-ONLY" at bounding box center [225, 33] width 173 height 10
click at [261, 32] on input "JPJ_bigger-Match-40%/65%-snip-igtech-MKT1-ONLY" at bounding box center [225, 33] width 173 height 10
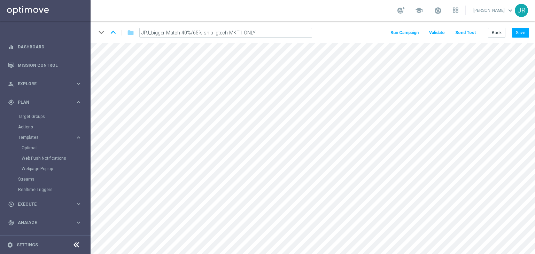
drag, startPoint x: 262, startPoint y: 32, endPoint x: 133, endPoint y: 28, distance: 129.0
click at [133, 28] on div "JPJ_bigger-Match-40%/65%-snip-igtech-MKT1-ONLY" at bounding box center [226, 33] width 194 height 10
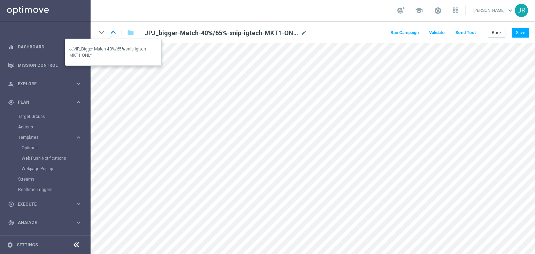
click at [111, 34] on icon "keyboard_arrow_up" at bounding box center [113, 32] width 10 height 10
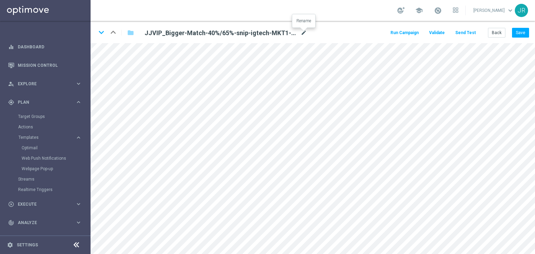
click at [303, 35] on icon "mode_edit" at bounding box center [304, 33] width 6 height 8
click at [287, 32] on input "JJVIP_Bigger-Match-40%/65%-snip-igtech-MKT1-ONLY" at bounding box center [225, 33] width 173 height 10
drag, startPoint x: 273, startPoint y: 35, endPoint x: 125, endPoint y: 28, distance: 147.9
click at [125, 28] on div "keyboard_arrow_down keyboard_arrow_up folder JJVIP_Bigger-Match-40%/65%-snip-ig…" at bounding box center [207, 32] width 222 height 11
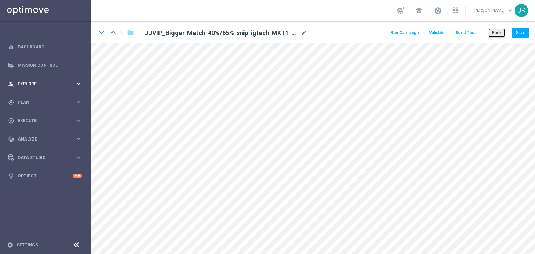
click at [499, 35] on button "Back" at bounding box center [496, 33] width 17 height 10
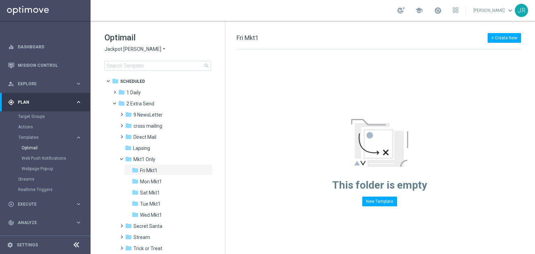
click at [117, 45] on div "Optimail Jackpot [PERSON_NAME] arrow_drop_down × Jackpot [PERSON_NAME] search" at bounding box center [165, 51] width 121 height 39
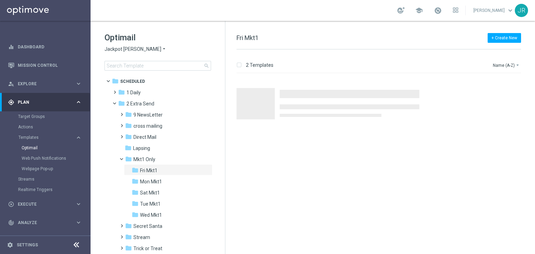
click at [121, 47] on span "Jackpot [PERSON_NAME]" at bounding box center [133, 49] width 57 height 7
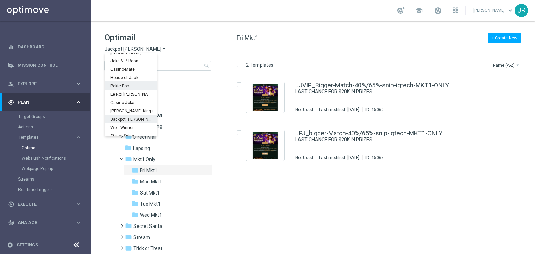
scroll to position [25, 0]
click at [0, 0] on span "Wolf Winner" at bounding box center [0, 0] width 0 height 0
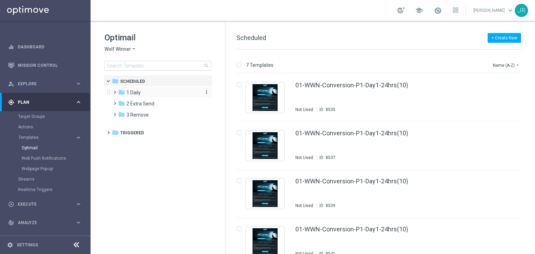
click at [140, 93] on span "1 Daily" at bounding box center [133, 93] width 14 height 6
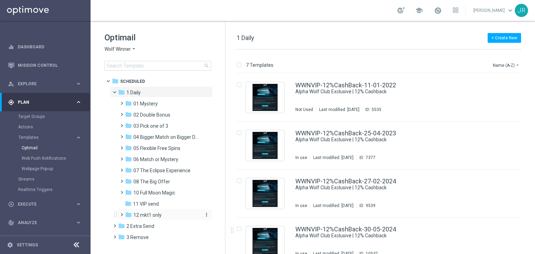
click at [154, 216] on span "12 mkt1 only" at bounding box center [147, 215] width 28 height 6
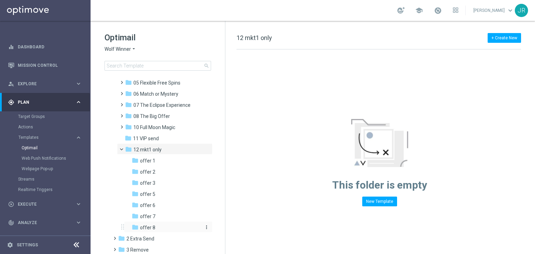
scroll to position [70, 0]
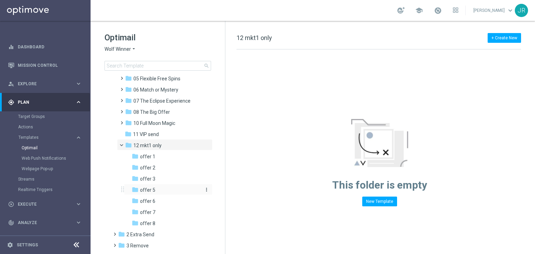
click at [151, 191] on span "offer 5" at bounding box center [147, 190] width 15 height 6
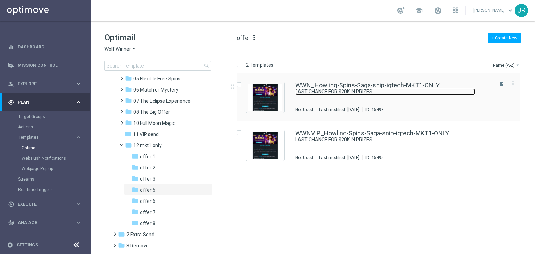
click at [306, 88] on link "LAST CHANCE FOR $20K IN PRIZES" at bounding box center [385, 91] width 180 height 7
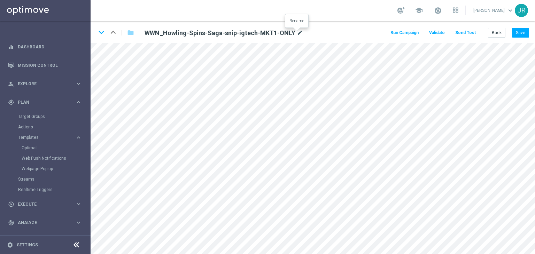
click at [297, 34] on icon "mode_edit" at bounding box center [300, 33] width 6 height 8
click at [266, 31] on input "WWN_Howling-Spins-Saga-snip-igtech-MKT1-ONLY" at bounding box center [225, 33] width 173 height 10
drag, startPoint x: 264, startPoint y: 31, endPoint x: 139, endPoint y: 37, distance: 125.9
click at [139, 37] on div "WWN_Howling-Spins-Saga-snip-igtech-MKT1-ONLY" at bounding box center [225, 33] width 183 height 10
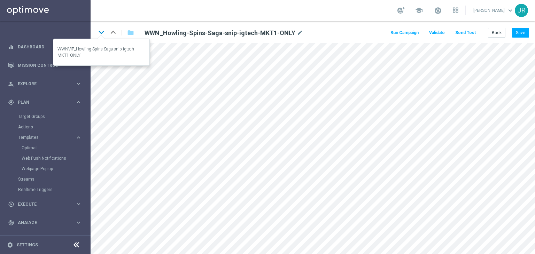
click at [100, 30] on icon "keyboard_arrow_down" at bounding box center [101, 32] width 10 height 10
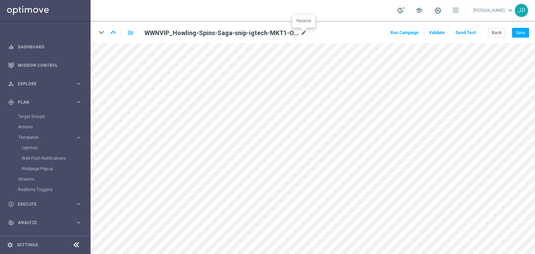
click at [301, 32] on icon "mode_edit" at bounding box center [304, 33] width 6 height 8
click at [270, 33] on input "WWNVIP_Howling-Spins-Saga-snip-igtech-MKT1-ONLY" at bounding box center [225, 33] width 173 height 10
drag, startPoint x: 266, startPoint y: 32, endPoint x: 129, endPoint y: 35, distance: 136.6
click at [129, 35] on div "WWNVIP_Howling-Spins-Saga-snip-igtech-MKT1-ONLY" at bounding box center [226, 33] width 194 height 10
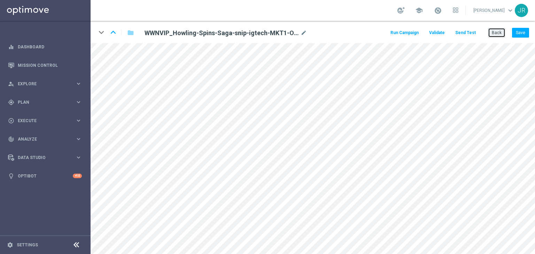
click at [501, 36] on button "Back" at bounding box center [496, 33] width 17 height 10
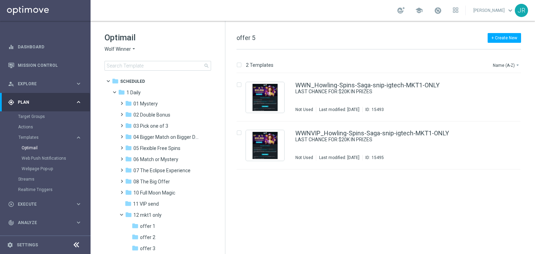
click at [110, 46] on span "Wolf Winner" at bounding box center [118, 49] width 26 height 7
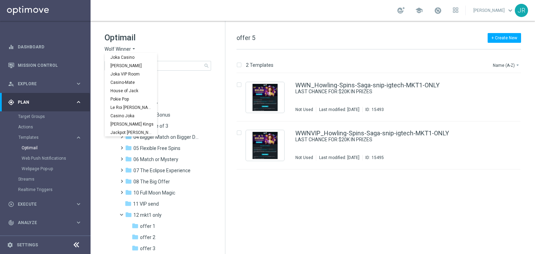
scroll to position [25, 0]
click at [0, 0] on span "Stellar Spins" at bounding box center [0, 0] width 0 height 0
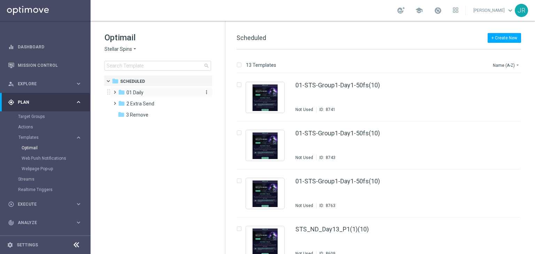
click at [140, 90] on span "01 Daily" at bounding box center [134, 93] width 17 height 6
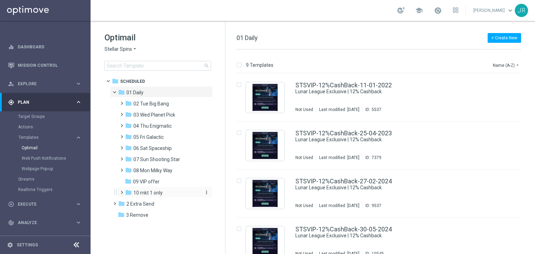
click at [148, 193] on span "10 mkt 1 only" at bounding box center [147, 193] width 29 height 6
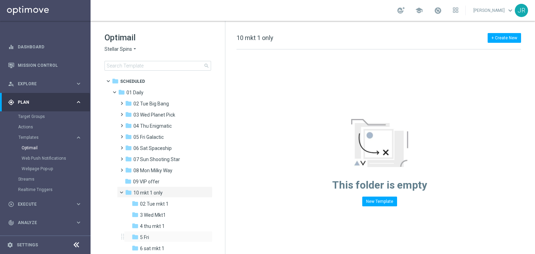
scroll to position [35, 0]
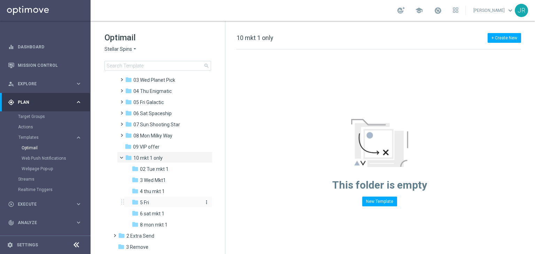
click at [153, 203] on div "folder 5 Fri" at bounding box center [166, 203] width 69 height 8
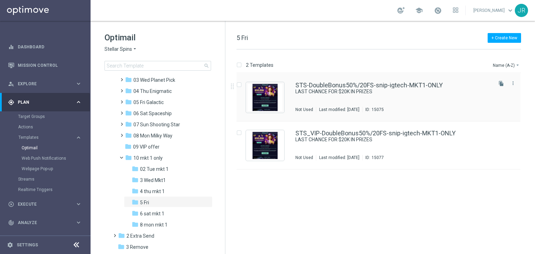
click at [327, 101] on div "STS-DoubleBonus50%/20FS-snip-igtech-MKT1-ONLY LAST CHANCE FOR $20K IN PRIZES No…" at bounding box center [393, 97] width 196 height 30
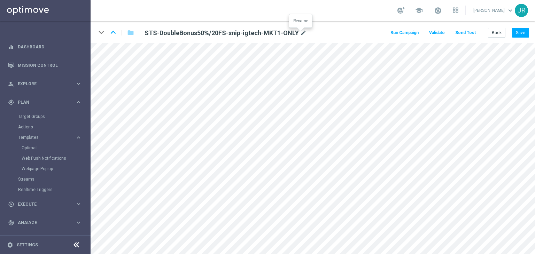
click at [301, 33] on icon "mode_edit" at bounding box center [303, 33] width 6 height 8
click at [263, 35] on input "STS-DoubleBonus50%/20FS-snip-igtech-MKT1-ONLY" at bounding box center [225, 33] width 173 height 10
click at [262, 32] on input "STS-DoubleBonus50%/20FS-snip-igtech-MKT1-ONLY" at bounding box center [225, 33] width 173 height 10
drag, startPoint x: 261, startPoint y: 32, endPoint x: 116, endPoint y: 42, distance: 145.0
click at [116, 42] on div "keyboard_arrow_down keyboard_arrow_up folder STS-DoubleBonus50%/20FS-snip-igtec…" at bounding box center [313, 32] width 445 height 22
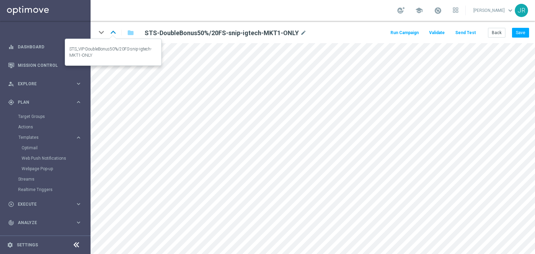
click at [112, 30] on icon "keyboard_arrow_up" at bounding box center [113, 32] width 10 height 10
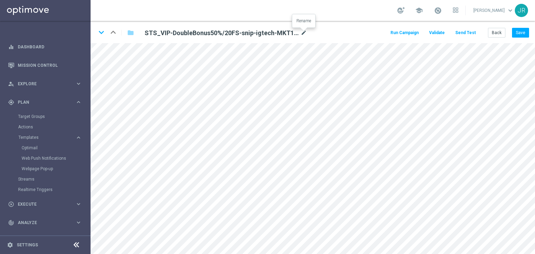
click at [302, 34] on icon "mode_edit" at bounding box center [304, 33] width 6 height 8
click at [277, 33] on input "STS_VIP-DoubleBonus50%/20FS-snip-igtech-MKT1-ONLY" at bounding box center [225, 33] width 173 height 10
drag, startPoint x: 277, startPoint y: 33, endPoint x: 134, endPoint y: 30, distance: 143.6
click at [134, 30] on div "STS_VIP-DoubleBonus50%/20FS-snip-igtech-MKT1-ONLY" at bounding box center [226, 33] width 194 height 10
